Goal: Information Seeking & Learning: Learn about a topic

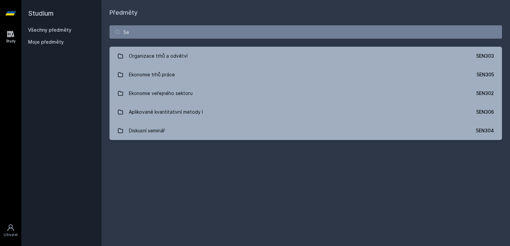
type input "5"
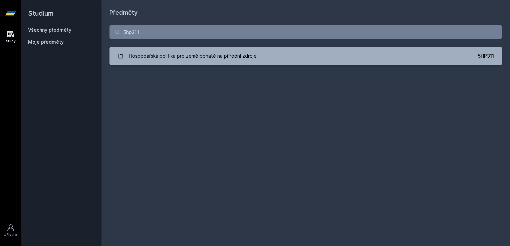
type input "5hp311"
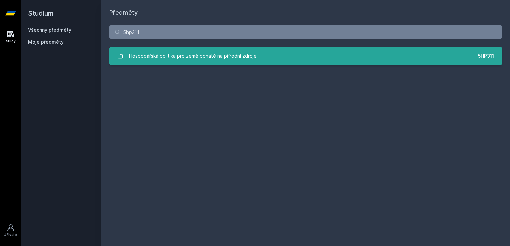
click at [228, 60] on div "Hospodářská politika pro země bohaté na přírodní zdroje" at bounding box center [193, 55] width 128 height 13
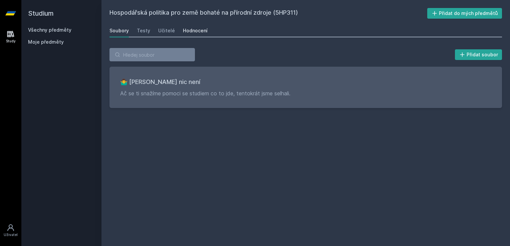
click at [194, 31] on div "Hodnocení" at bounding box center [195, 30] width 25 height 7
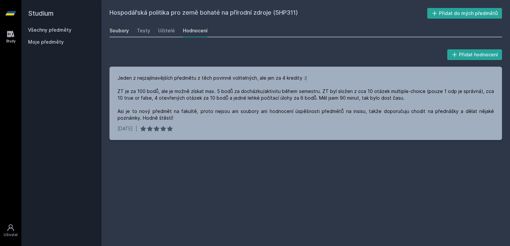
click at [119, 29] on div "Soubory" at bounding box center [118, 30] width 19 height 7
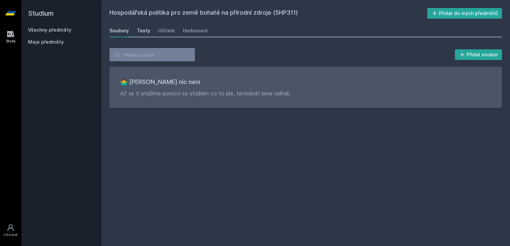
click at [142, 33] on div "Testy" at bounding box center [143, 30] width 13 height 7
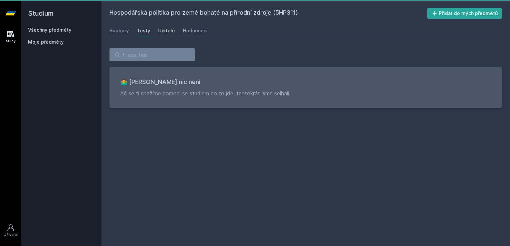
click at [164, 29] on div "Učitelé" at bounding box center [166, 30] width 17 height 7
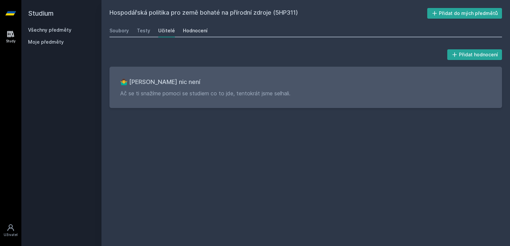
click at [195, 33] on div "Hodnocení" at bounding box center [195, 30] width 25 height 7
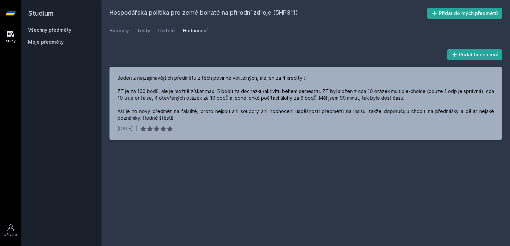
click at [38, 30] on link "Všechny předměty" at bounding box center [49, 30] width 43 height 6
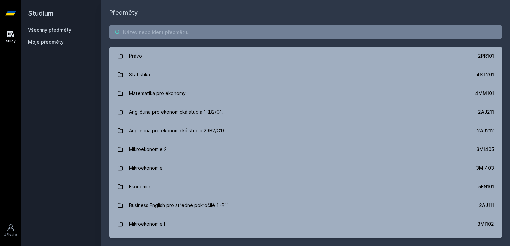
click at [173, 30] on input "search" at bounding box center [305, 31] width 392 height 13
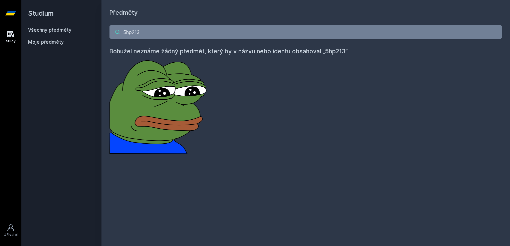
click at [131, 32] on input "5hp213" at bounding box center [305, 31] width 392 height 13
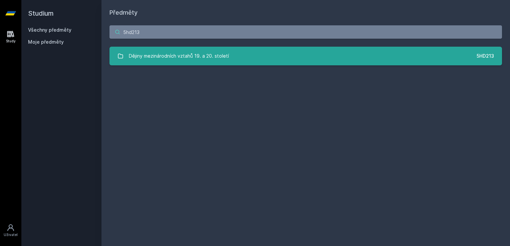
type input "5hd213"
click at [211, 58] on div "Dějiny mezinárodních vztahů 19. a 20. století" at bounding box center [179, 55] width 100 height 13
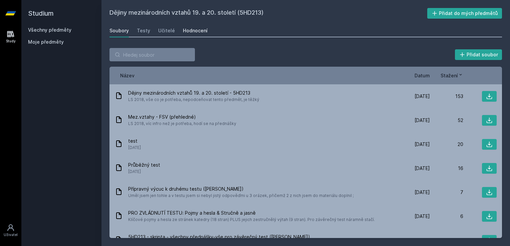
click at [192, 31] on div "Hodnocení" at bounding box center [195, 30] width 25 height 7
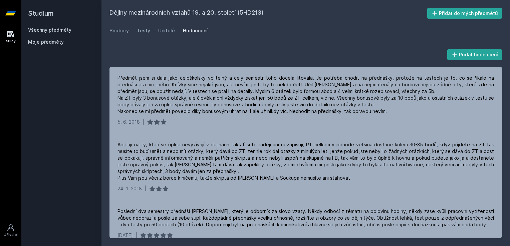
click at [35, 29] on link "Všechny předměty" at bounding box center [49, 30] width 43 height 6
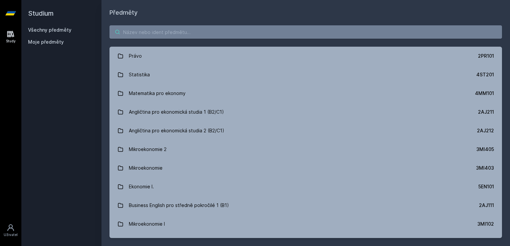
click at [206, 32] on input "search" at bounding box center [305, 31] width 392 height 13
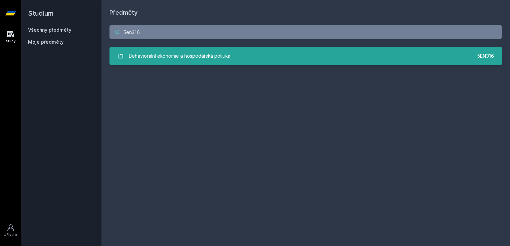
type input "5en316"
click at [184, 57] on div "Behaviorální ekonomie a hospodářská politika" at bounding box center [179, 55] width 101 height 13
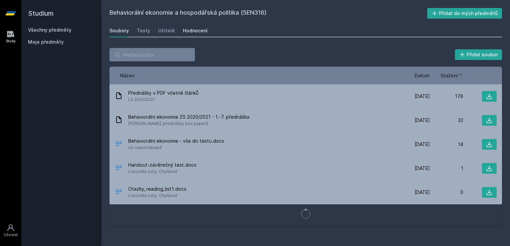
click at [187, 26] on link "Hodnocení" at bounding box center [195, 30] width 25 height 13
